Goal: Information Seeking & Learning: Learn about a topic

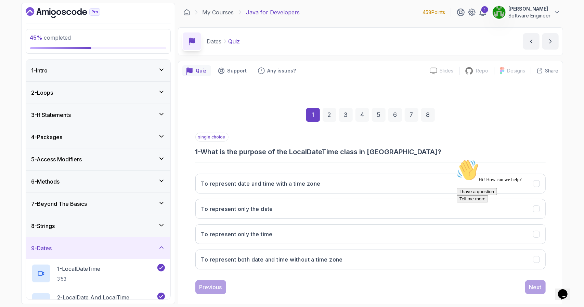
scroll to position [214, 0]
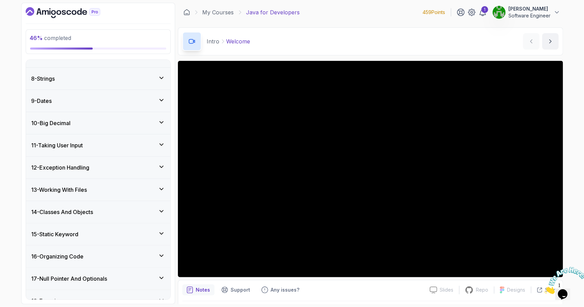
click at [79, 122] on div "10 - Big Decimal" at bounding box center [97, 123] width 133 height 8
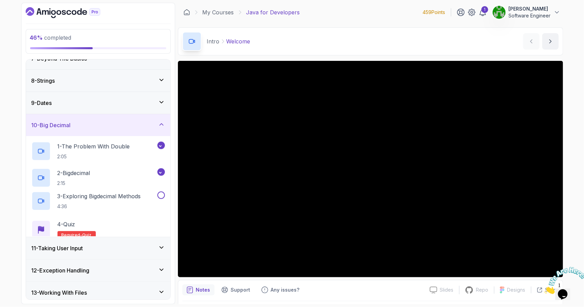
scroll to position [148, 0]
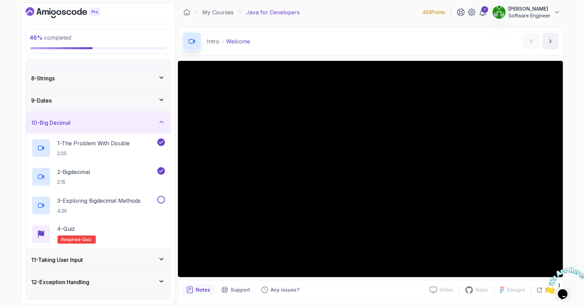
click at [117, 105] on div "9 - Dates" at bounding box center [98, 101] width 144 height 22
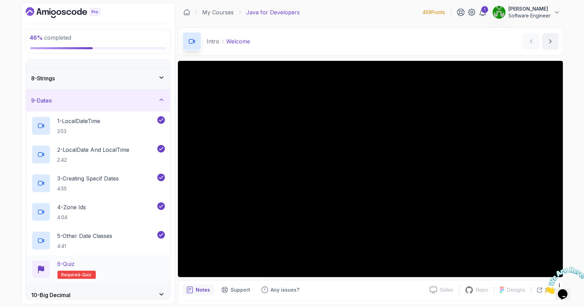
click at [92, 267] on div "6 - Quiz" at bounding box center [77, 264] width 38 height 8
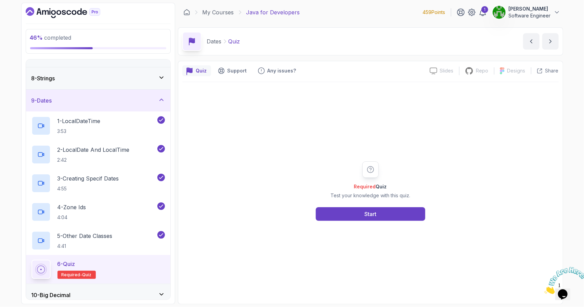
click at [366, 230] on div "Required Quiz Test your knowledge with this quiz. Start" at bounding box center [370, 191] width 377 height 218
click at [365, 211] on div "Start" at bounding box center [371, 214] width 12 height 8
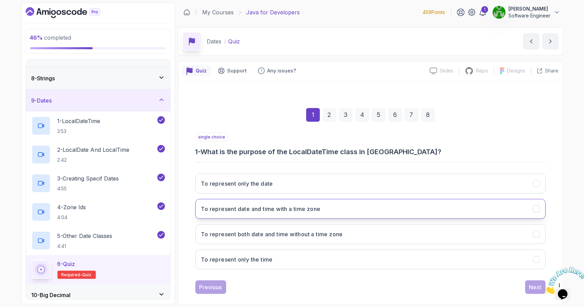
click at [247, 203] on button "To represent date and time with a time zone" at bounding box center [370, 209] width 351 height 20
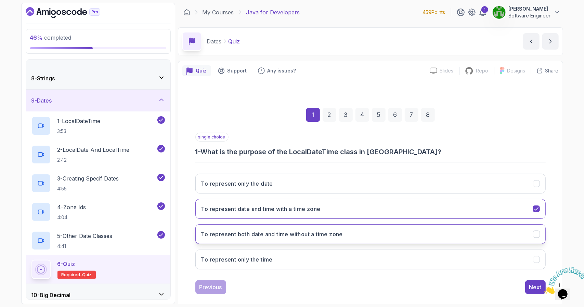
click at [284, 236] on h3 "To represent both date and time without a time zone" at bounding box center [272, 234] width 142 height 8
click at [535, 284] on div "Next" at bounding box center [536, 287] width 12 height 8
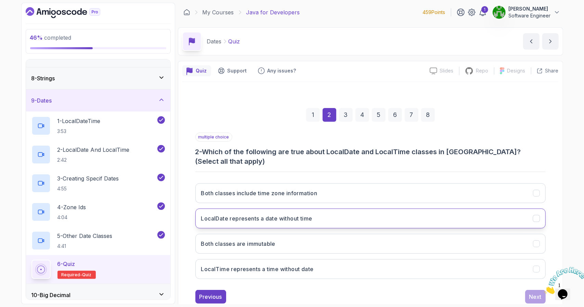
click at [284, 215] on h3 "LocalDate represents a date without time" at bounding box center [256, 219] width 111 height 8
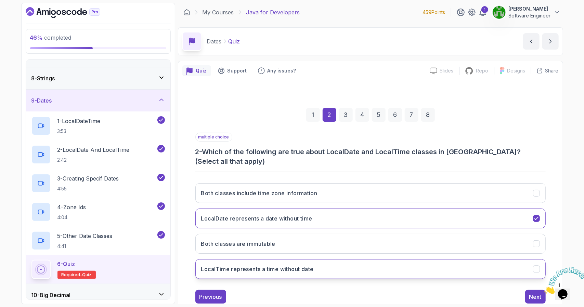
click at [279, 265] on h3 "LocalTime represents a time without date" at bounding box center [257, 269] width 113 height 8
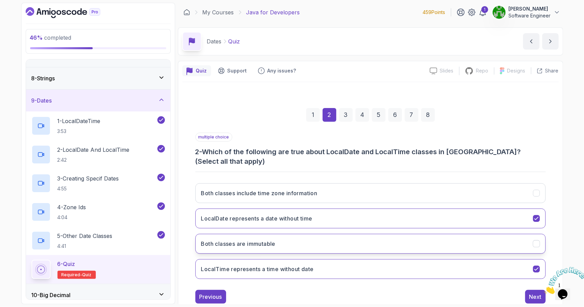
click at [247, 239] on button "Both classes are immutable" at bounding box center [370, 244] width 351 height 20
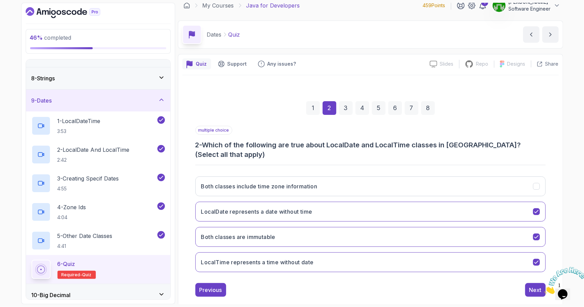
scroll to position [8, 0]
click at [544, 289] on icon "Close" at bounding box center [544, 292] width 0 height 6
click at [531, 285] on div "Next" at bounding box center [536, 289] width 12 height 8
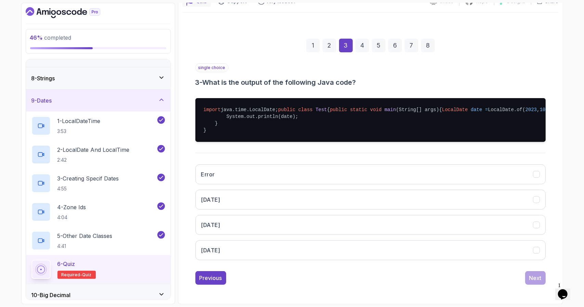
scroll to position [88, 0]
click at [311, 244] on button "[DATE]" at bounding box center [370, 251] width 351 height 20
click at [532, 276] on div "Next" at bounding box center [536, 278] width 12 height 8
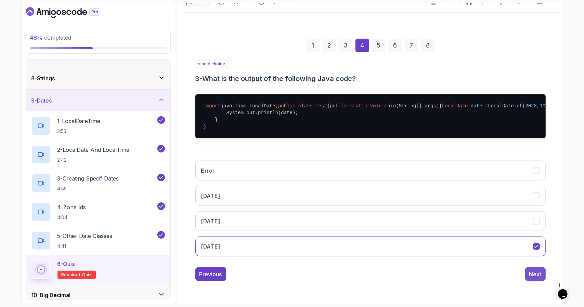
scroll to position [8, 0]
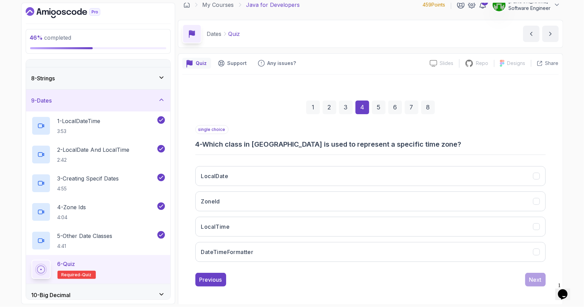
click at [353, 107] on div "3" at bounding box center [346, 108] width 14 height 14
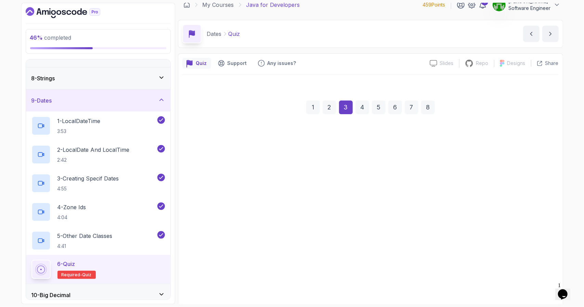
scroll to position [88, 0]
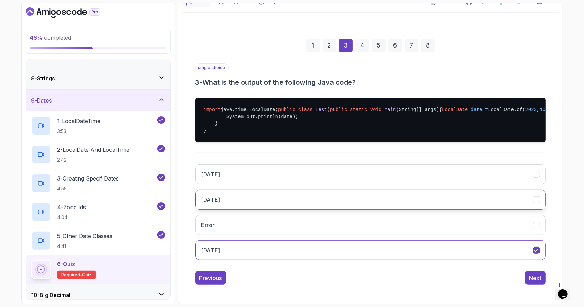
click at [317, 197] on button "[DATE]" at bounding box center [370, 200] width 351 height 20
click at [543, 281] on button "Next" at bounding box center [535, 278] width 21 height 14
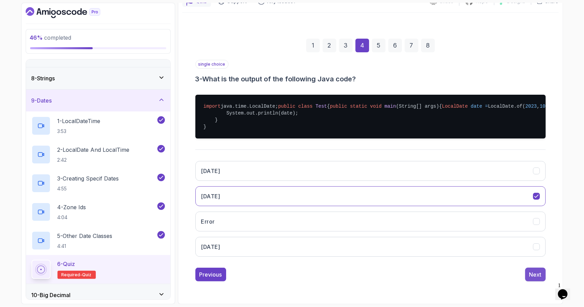
scroll to position [8, 0]
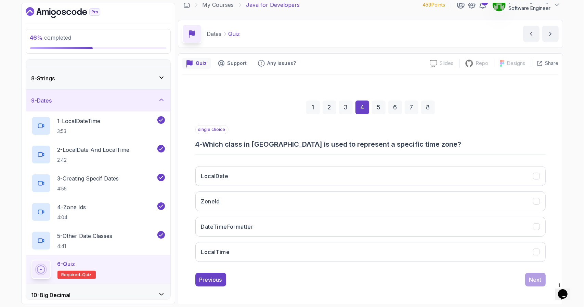
click at [0, 216] on div "46 % completed 1 - Intro 2 - Loops 3 - If Statements 4 - Packages 5 - Access Mo…" at bounding box center [292, 153] width 584 height 307
click at [271, 196] on button "ZoneId" at bounding box center [370, 202] width 351 height 20
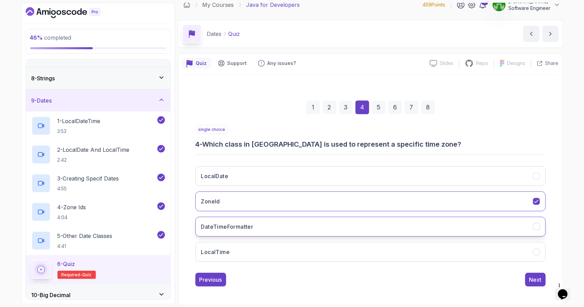
click at [271, 226] on button "DateTimeFormatter" at bounding box center [370, 227] width 351 height 20
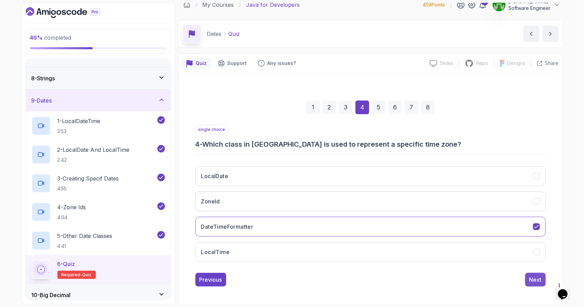
click at [539, 282] on div "Next" at bounding box center [536, 280] width 12 height 8
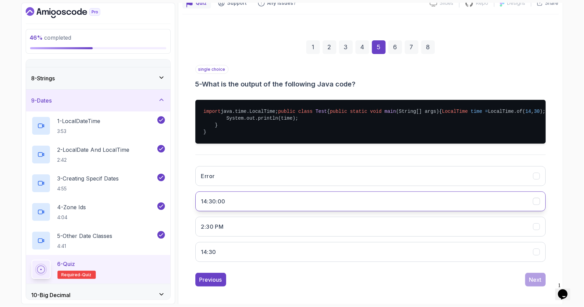
scroll to position [88, 0]
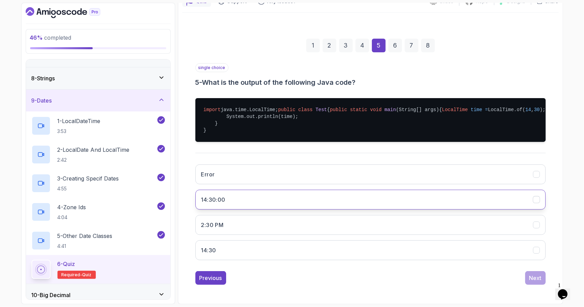
click at [302, 202] on button "14:30:00" at bounding box center [370, 200] width 351 height 20
click at [532, 277] on div "Next" at bounding box center [536, 278] width 12 height 8
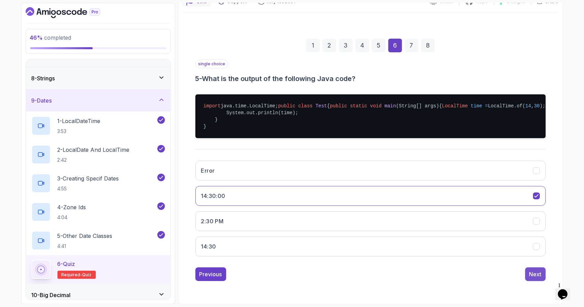
scroll to position [8, 0]
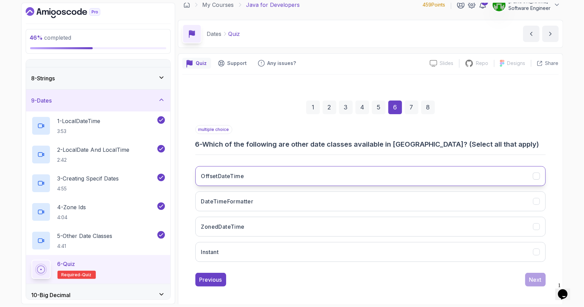
click at [246, 176] on button "OffsetDateTime" at bounding box center [370, 176] width 351 height 20
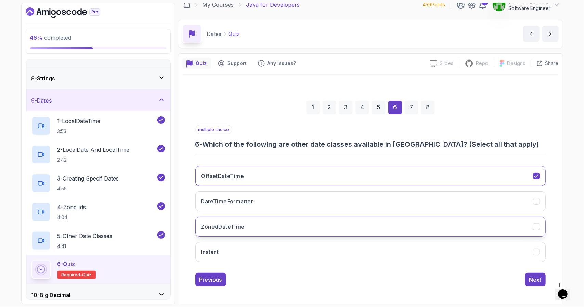
click at [235, 226] on h3 "ZonedDateTime" at bounding box center [222, 227] width 43 height 8
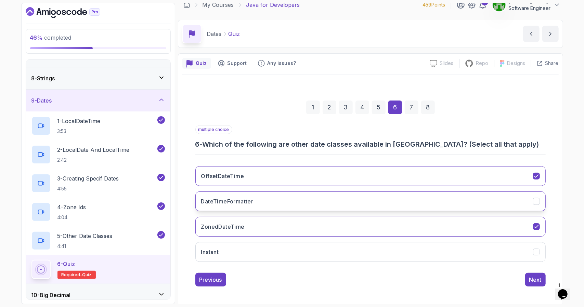
click at [239, 202] on h3 "DateTimeFormatter" at bounding box center [227, 202] width 52 height 8
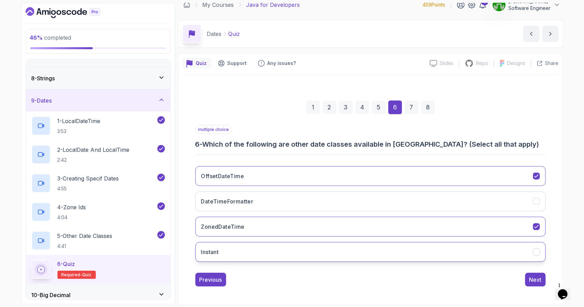
click at [217, 259] on button "Instant" at bounding box center [370, 252] width 351 height 20
click at [0, 181] on div "46 % completed 1 - Intro 2 - Loops 3 - If Statements 4 - Packages 5 - Access Mo…" at bounding box center [292, 153] width 584 height 307
click at [232, 199] on h3 "DateTimeFormatter" at bounding box center [227, 202] width 52 height 8
click at [535, 279] on div "Next" at bounding box center [536, 280] width 12 height 8
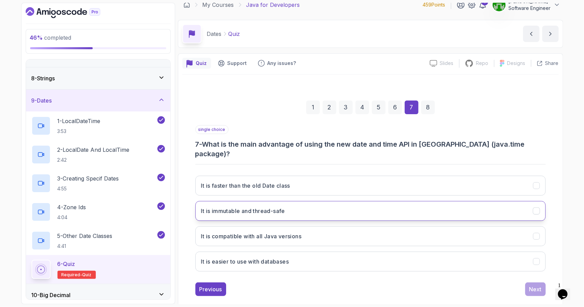
click at [264, 207] on h3 "It is immutable and thread-safe" at bounding box center [243, 211] width 84 height 8
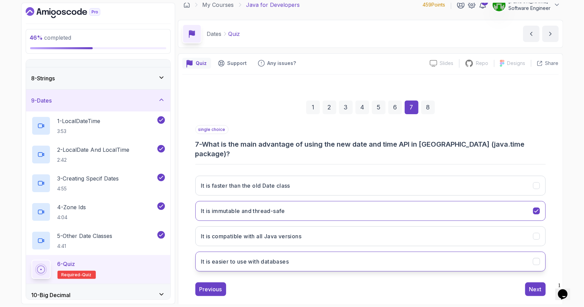
click at [257, 258] on h3 "It is easier to use with databases" at bounding box center [245, 262] width 88 height 8
click at [0, 233] on div "46 % completed 1 - Intro 2 - Loops 3 - If Statements 4 - Packages 5 - Access Mo…" at bounding box center [292, 153] width 584 height 307
click at [276, 201] on button "It is immutable and thread-safe" at bounding box center [370, 211] width 351 height 20
click at [272, 258] on h3 "It is easier to use with databases" at bounding box center [245, 262] width 88 height 8
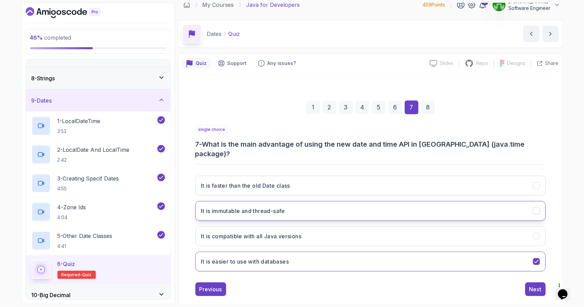
click at [285, 201] on button "It is immutable and thread-safe" at bounding box center [370, 211] width 351 height 20
click at [0, 206] on div "46 % completed 1 - Intro 2 - Loops 3 - If Statements 4 - Packages 5 - Access Mo…" at bounding box center [292, 153] width 584 height 307
click at [529, 283] on button "Next" at bounding box center [535, 290] width 21 height 14
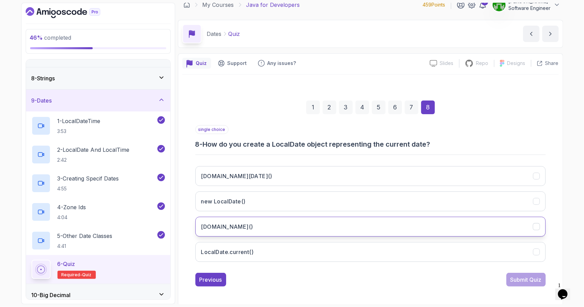
click at [300, 232] on button "[DOMAIN_NAME]()" at bounding box center [370, 227] width 351 height 20
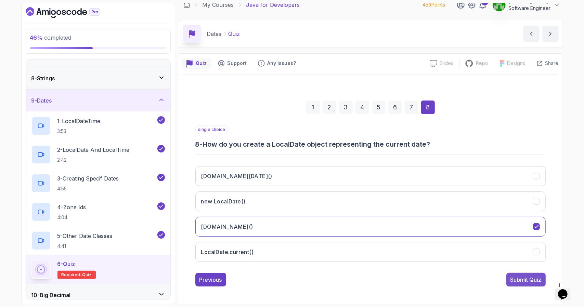
click at [517, 280] on div "Submit Quiz" at bounding box center [526, 280] width 31 height 8
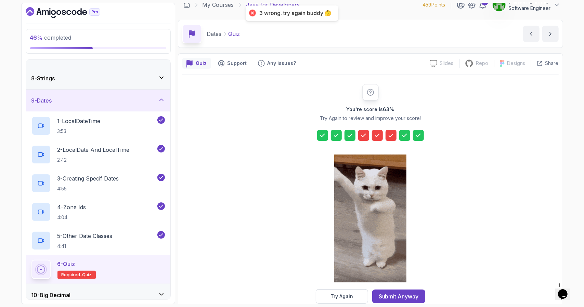
click at [1, 171] on div "46 % completed 1 - Intro 2 - Loops 3 - If Statements 4 - Packages 5 - Access Mo…" at bounding box center [292, 153] width 584 height 307
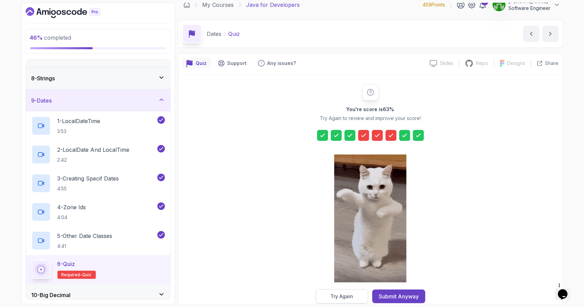
click at [348, 298] on div "Try Again" at bounding box center [342, 296] width 23 height 7
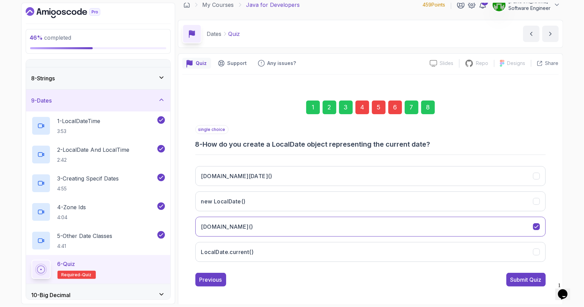
click at [393, 107] on div "6" at bounding box center [396, 108] width 14 height 14
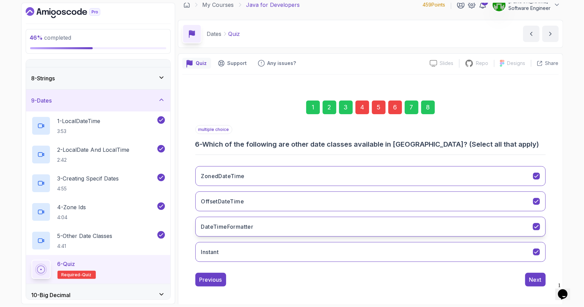
click at [245, 230] on button "DateTimeFormatter" at bounding box center [370, 227] width 351 height 20
click at [0, 132] on div "46 % completed 1 - Intro 2 - Loops 3 - If Statements 4 - Packages 5 - Access Mo…" at bounding box center [292, 153] width 584 height 307
click at [376, 113] on div "5" at bounding box center [379, 108] width 14 height 14
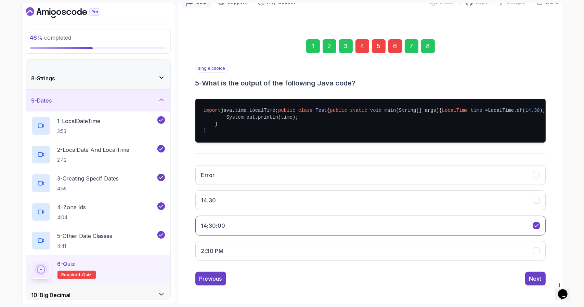
scroll to position [88, 0]
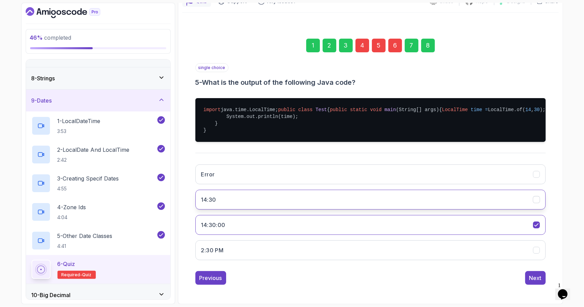
click at [280, 197] on button "14:30" at bounding box center [370, 200] width 351 height 20
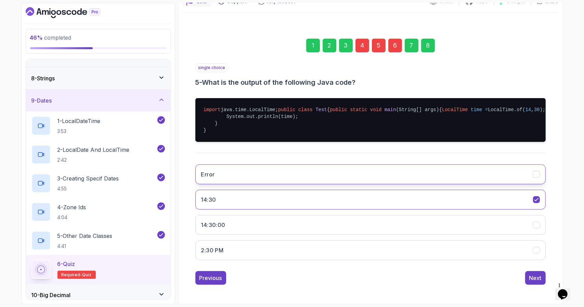
click at [296, 174] on button "Error" at bounding box center [370, 175] width 351 height 20
click at [365, 39] on div "4" at bounding box center [363, 46] width 14 height 14
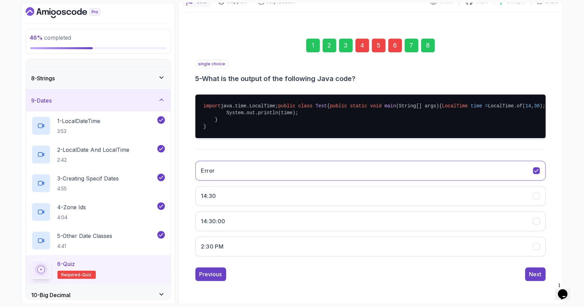
scroll to position [8, 0]
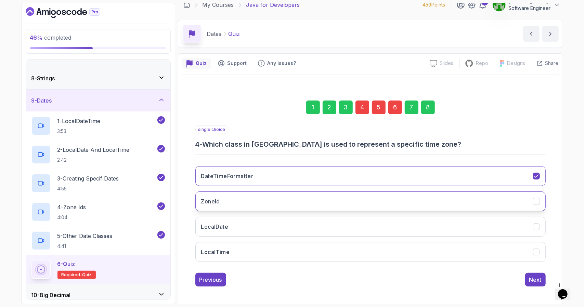
click at [234, 201] on button "ZoneId" at bounding box center [370, 202] width 351 height 20
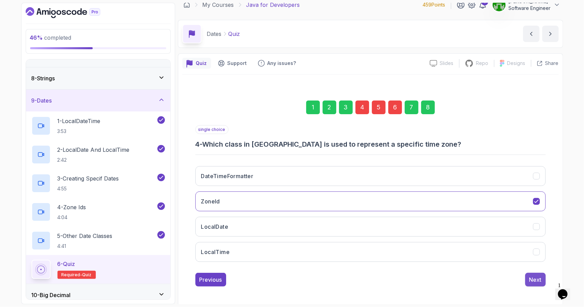
click at [529, 275] on button "Next" at bounding box center [535, 280] width 21 height 14
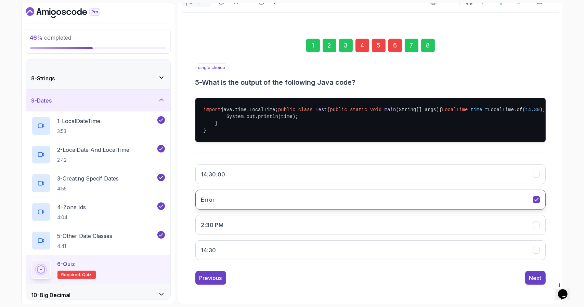
scroll to position [88, 0]
click at [530, 276] on div "Next" at bounding box center [536, 278] width 12 height 8
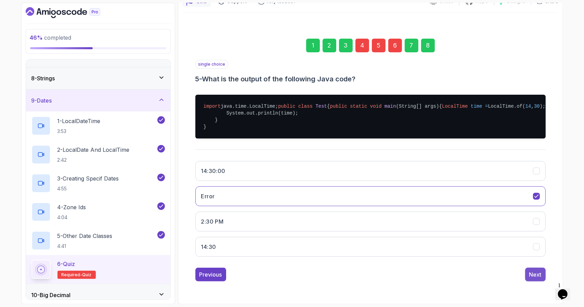
scroll to position [8, 0]
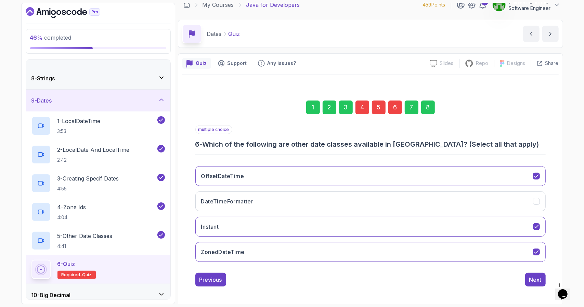
click at [427, 111] on div "8" at bounding box center [428, 108] width 14 height 14
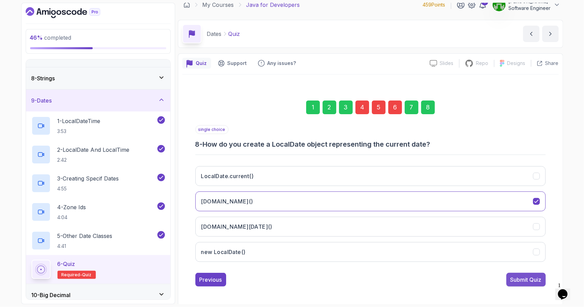
click at [522, 276] on div "Submit Quiz" at bounding box center [526, 280] width 31 height 8
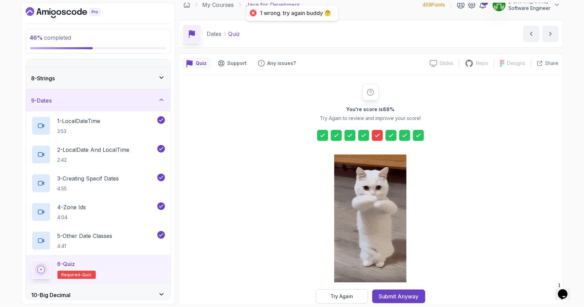
click at [375, 131] on div at bounding box center [377, 135] width 11 height 11
click at [351, 295] on div "Try Again" at bounding box center [342, 296] width 23 height 7
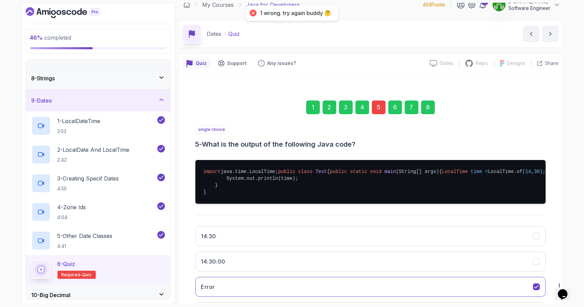
click at [378, 103] on div "5" at bounding box center [379, 108] width 14 height 14
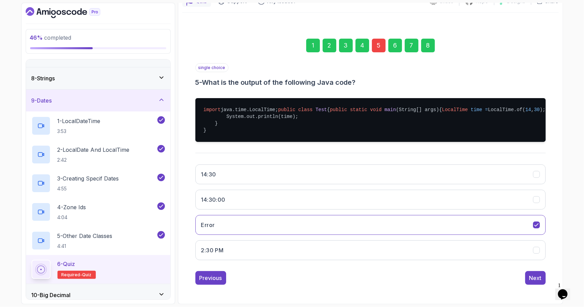
click at [379, 39] on div "5" at bounding box center [379, 46] width 14 height 14
click at [237, 226] on button "Error" at bounding box center [370, 225] width 351 height 20
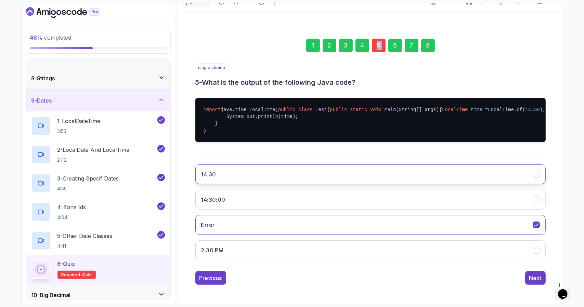
click at [243, 176] on button "14:30" at bounding box center [370, 175] width 351 height 20
click at [430, 39] on div "8" at bounding box center [428, 46] width 14 height 14
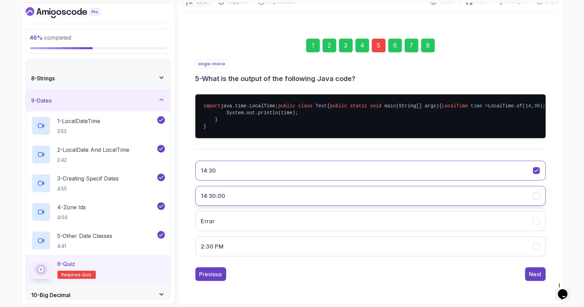
scroll to position [8, 0]
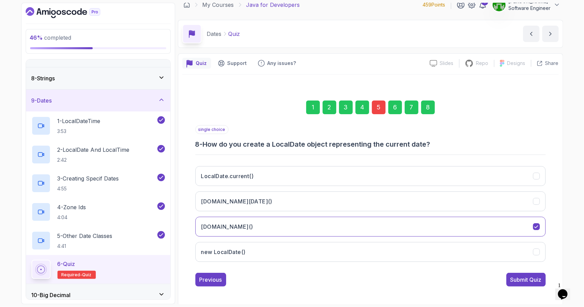
click at [525, 285] on button "Submit Quiz" at bounding box center [526, 280] width 39 height 14
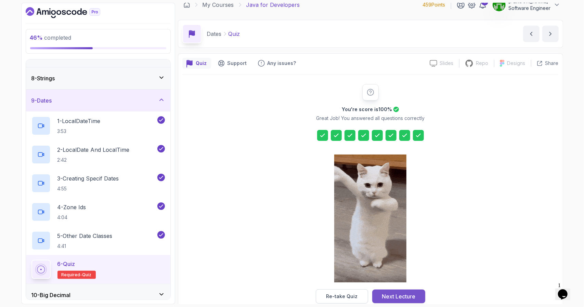
click at [407, 299] on div "Next Lecture" at bounding box center [399, 297] width 34 height 8
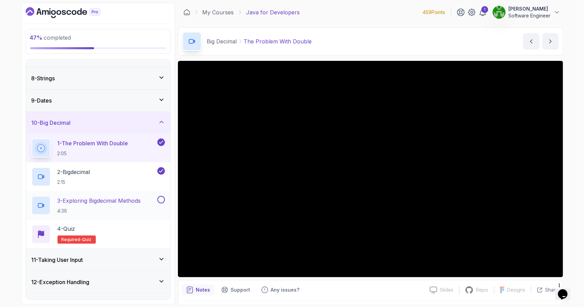
click at [122, 193] on div "3 - Exploring Bigdecimal Methods 4:36" at bounding box center [98, 205] width 144 height 29
click at [127, 196] on div "3 - Exploring Bigdecimal Methods 4:36" at bounding box center [93, 205] width 125 height 19
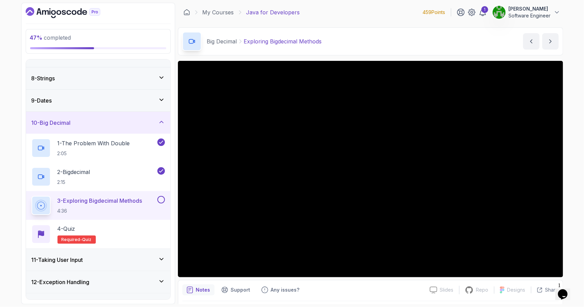
click at [0, 213] on div "47 % completed 1 - Intro 2 - Loops 3 - If Statements 4 - Packages 5 - Access Mo…" at bounding box center [292, 153] width 584 height 307
